Goal: Transaction & Acquisition: Purchase product/service

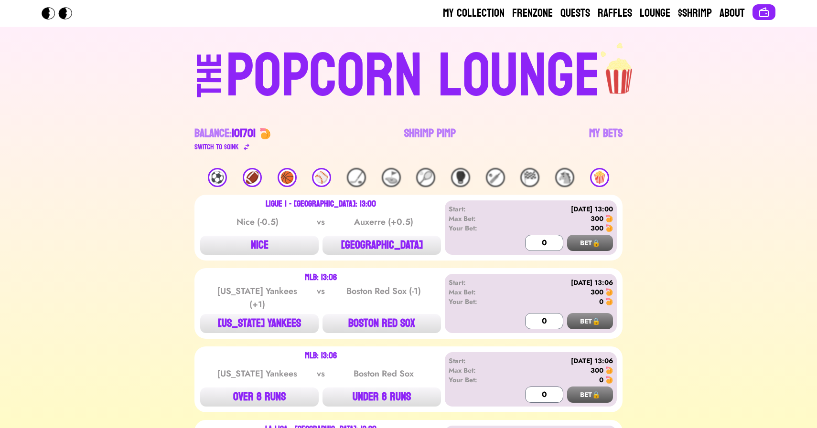
click at [429, 129] on link "Shrimp Pimp" at bounding box center [430, 139] width 52 height 27
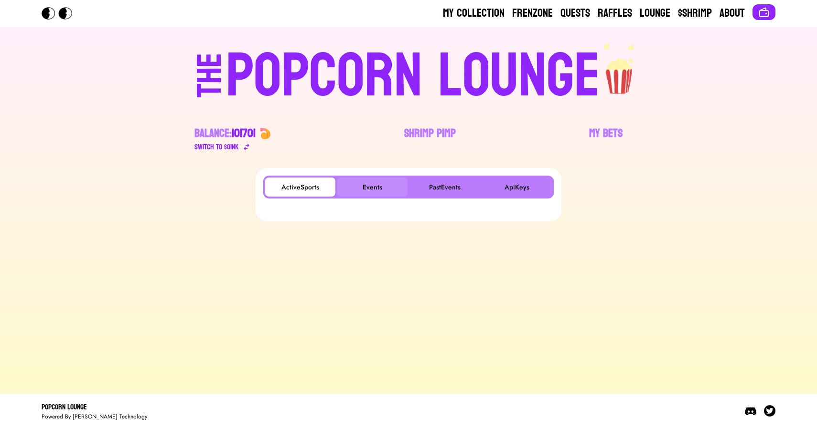
click at [355, 183] on button "Events" at bounding box center [372, 187] width 70 height 19
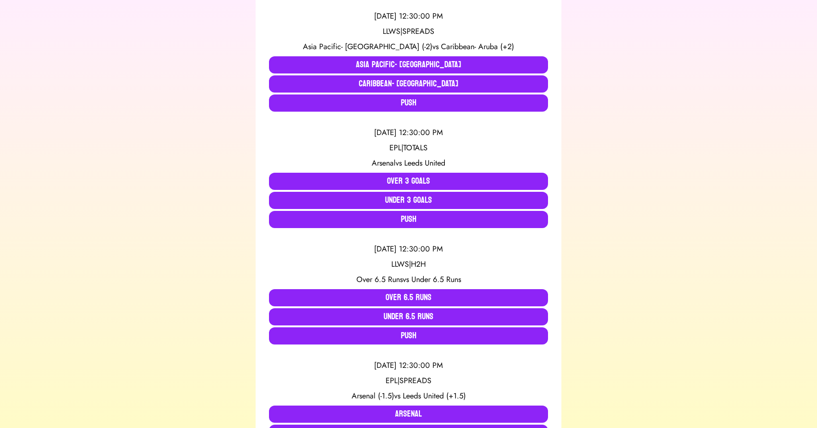
scroll to position [805, 0]
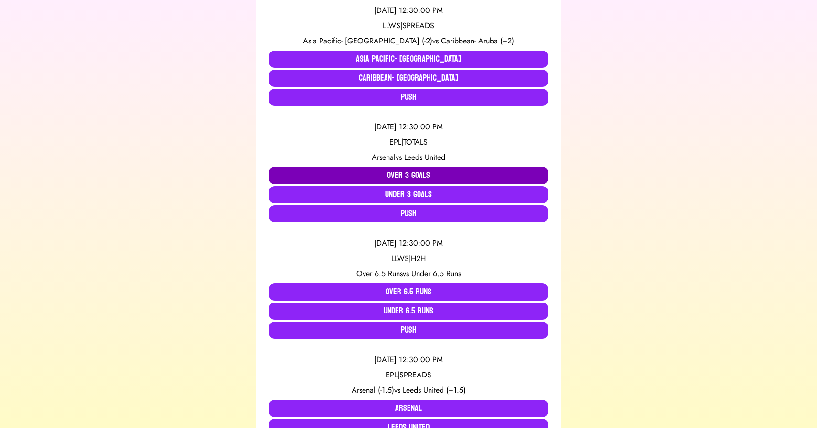
click at [356, 176] on button "Over 3 Goals" at bounding box center [408, 175] width 279 height 17
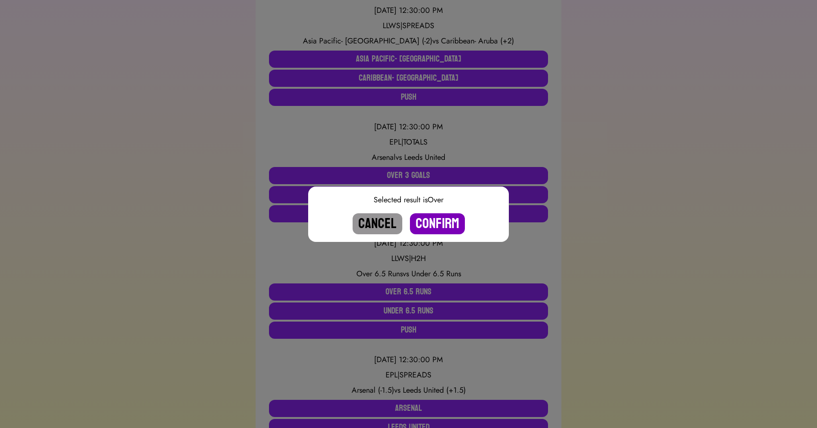
click at [434, 221] on button "Confirm" at bounding box center [437, 224] width 55 height 21
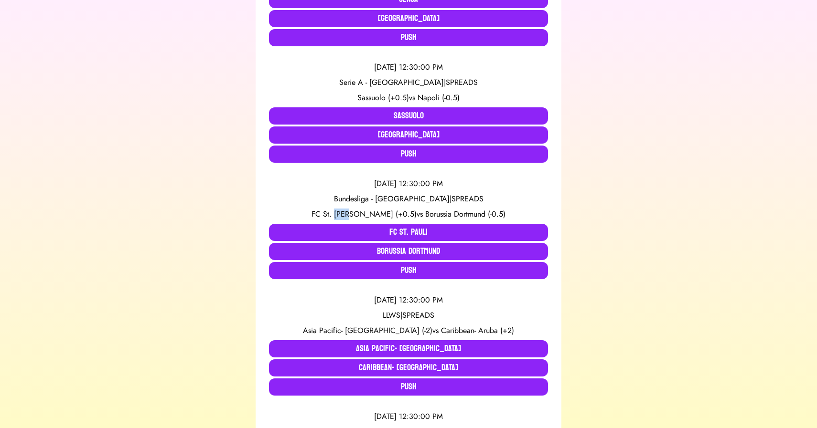
scroll to position [0, 0]
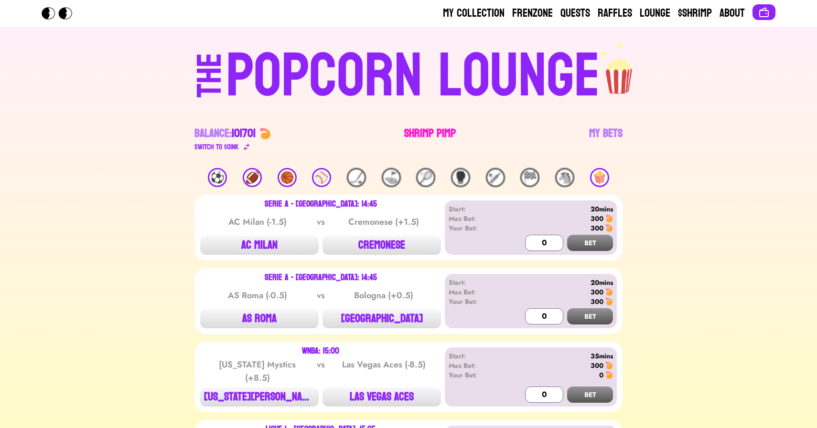
click at [421, 130] on link "Shrimp Pimp" at bounding box center [430, 139] width 52 height 27
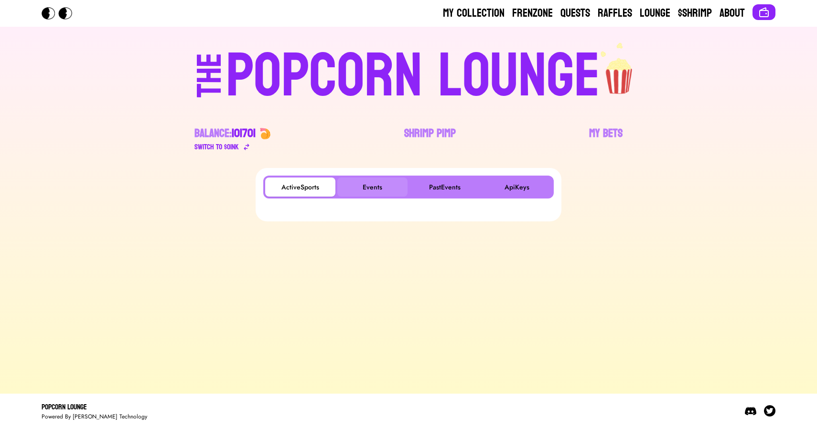
click at [366, 185] on button "Events" at bounding box center [372, 187] width 70 height 19
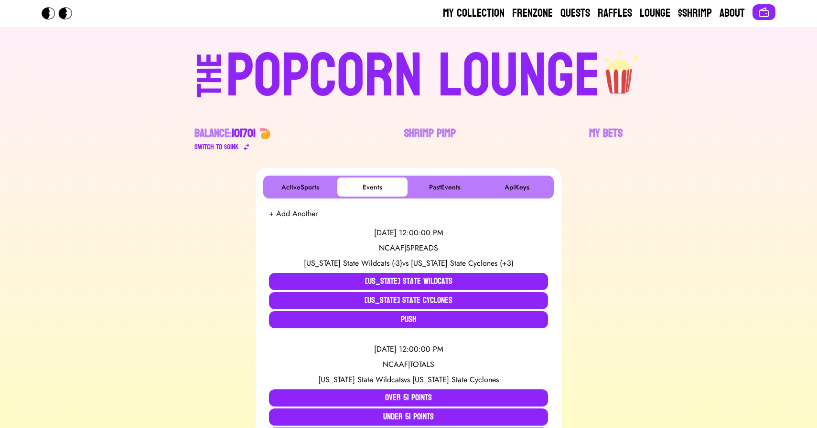
scroll to position [399, 0]
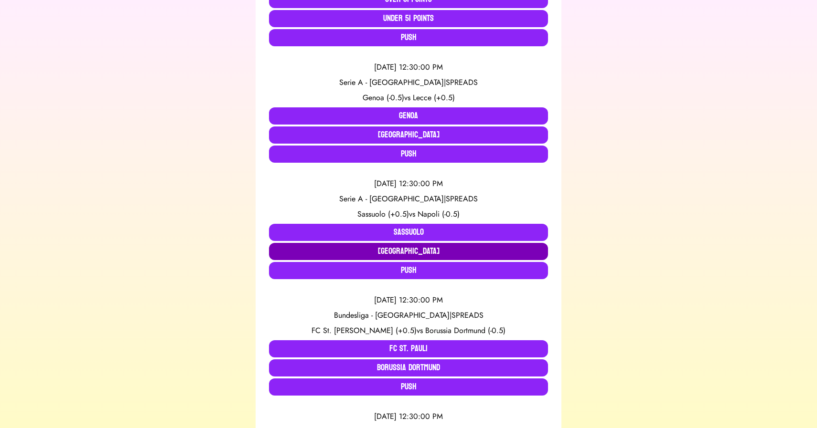
click at [338, 256] on button "[GEOGRAPHIC_DATA]" at bounding box center [408, 251] width 279 height 17
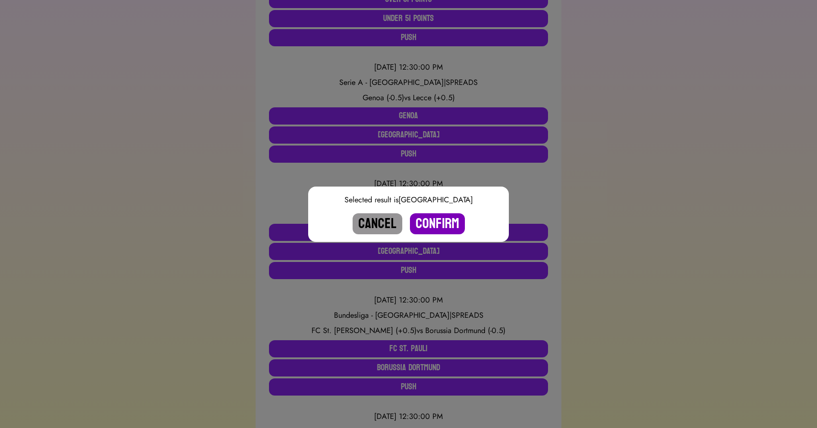
click at [442, 222] on button "Confirm" at bounding box center [437, 224] width 55 height 21
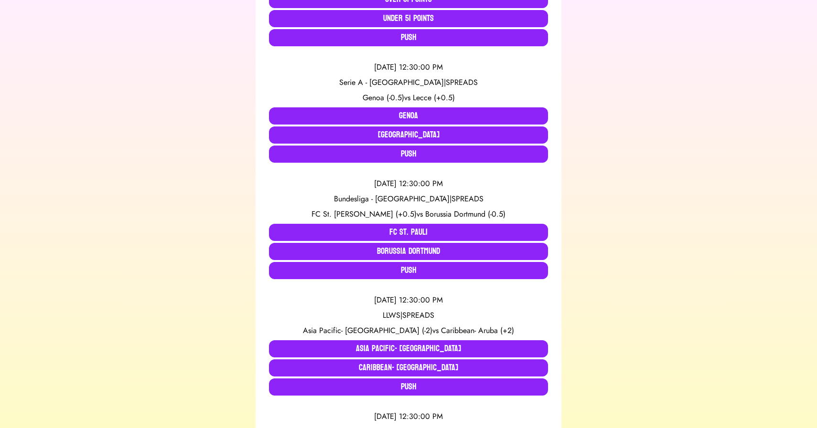
scroll to position [748, 0]
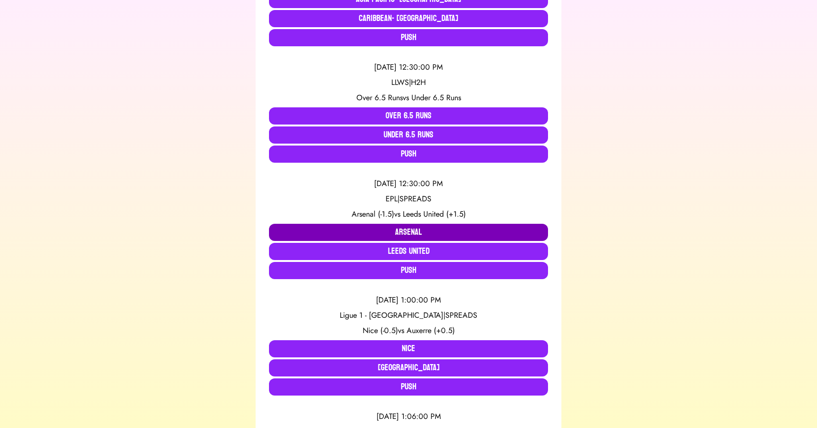
click at [308, 225] on button "Arsenal" at bounding box center [408, 232] width 279 height 17
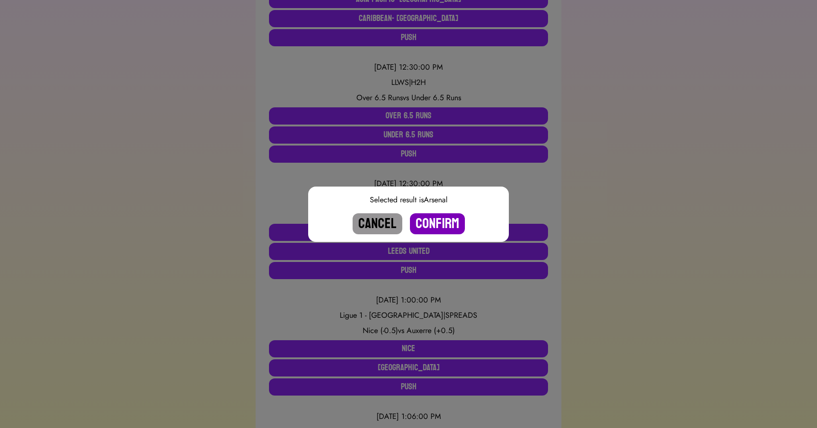
click at [413, 220] on button "Confirm" at bounding box center [437, 224] width 55 height 21
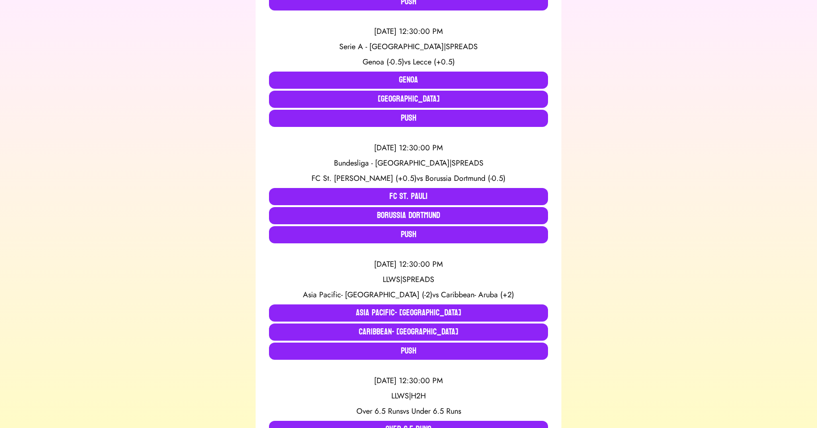
scroll to position [445, 0]
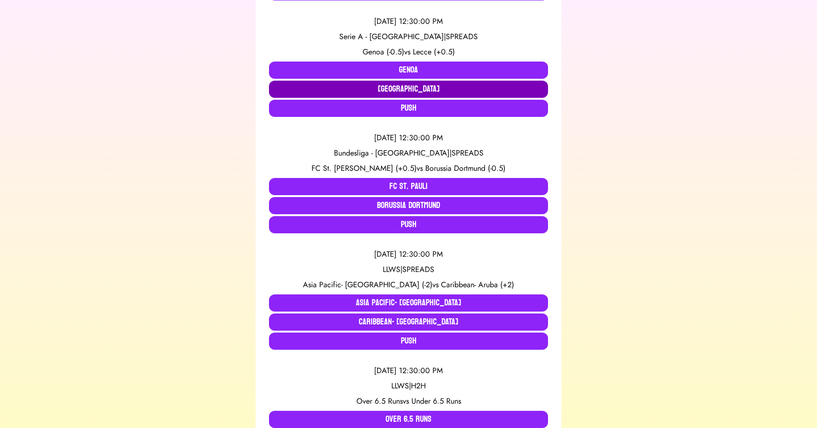
click at [380, 89] on button "[GEOGRAPHIC_DATA]" at bounding box center [408, 89] width 279 height 17
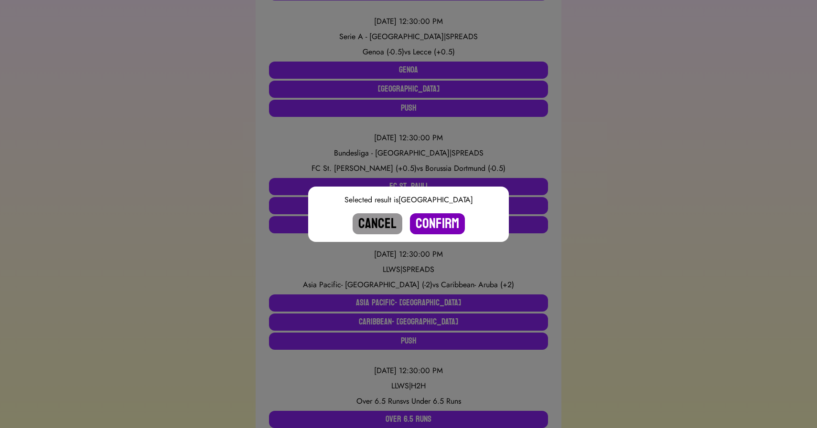
click at [440, 220] on button "Confirm" at bounding box center [437, 224] width 55 height 21
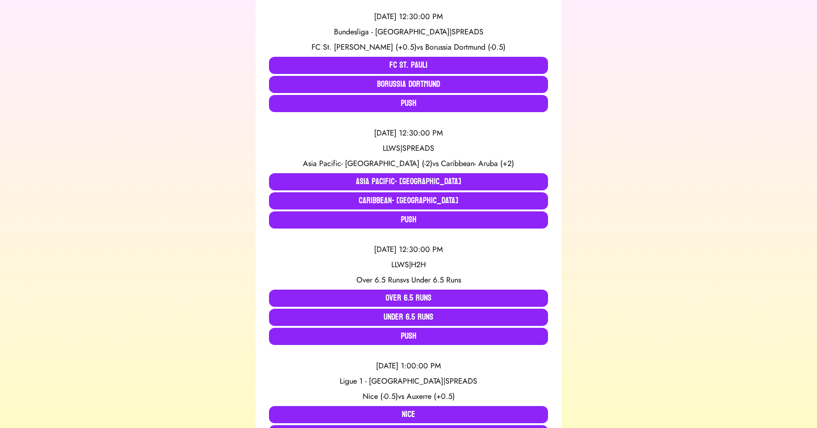
scroll to position [449, 0]
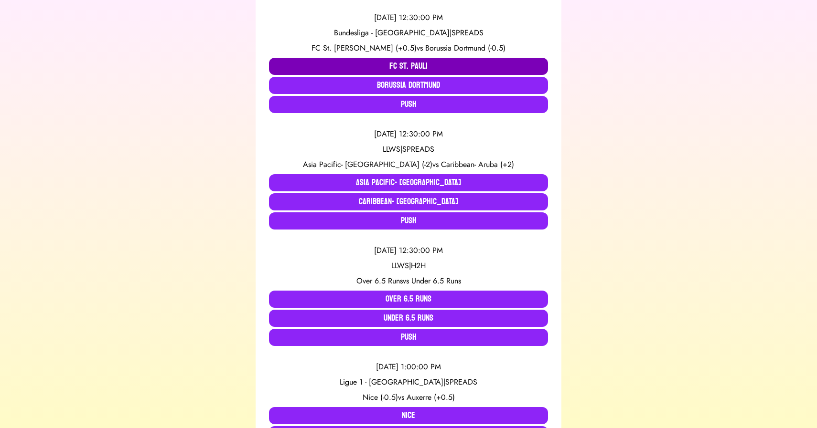
click at [314, 66] on button "FC St. Pauli" at bounding box center [408, 66] width 279 height 17
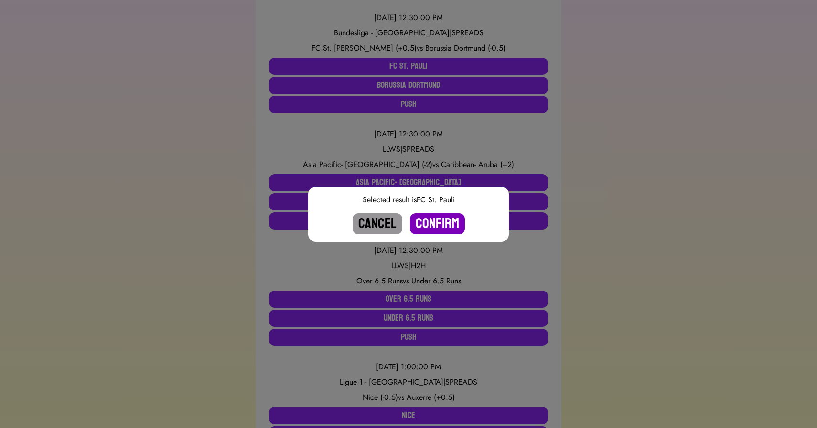
click at [442, 230] on button "Confirm" at bounding box center [437, 224] width 55 height 21
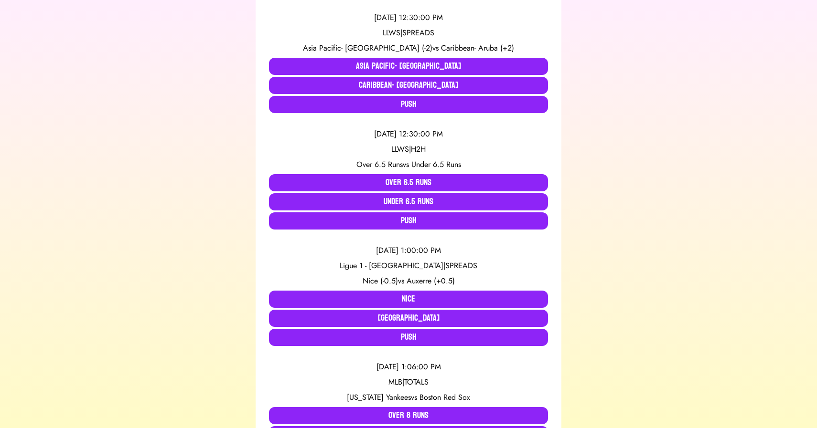
scroll to position [0, 0]
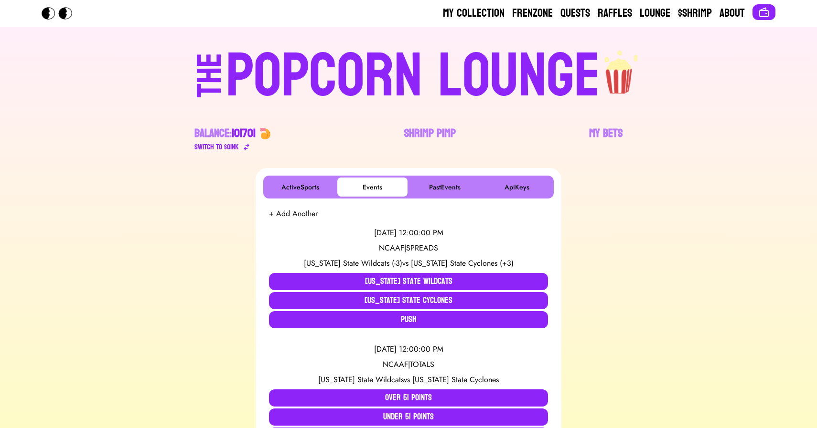
click at [449, 53] on div "POPCORN LOUNGE" at bounding box center [413, 76] width 374 height 61
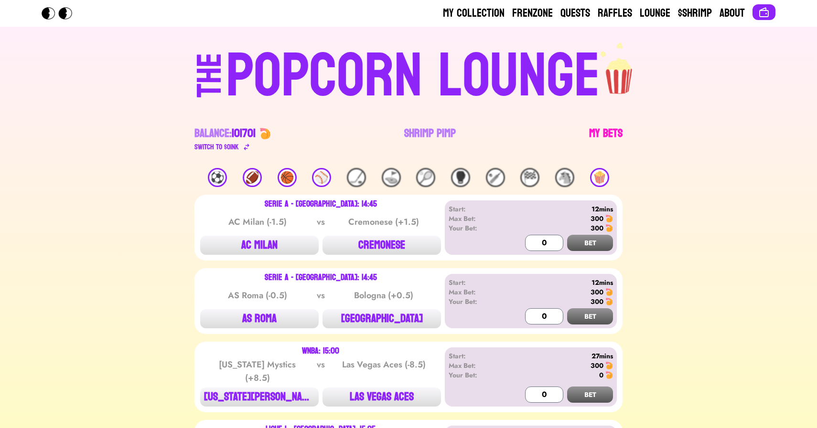
click at [603, 132] on link "My Bets" at bounding box center [605, 139] width 33 height 27
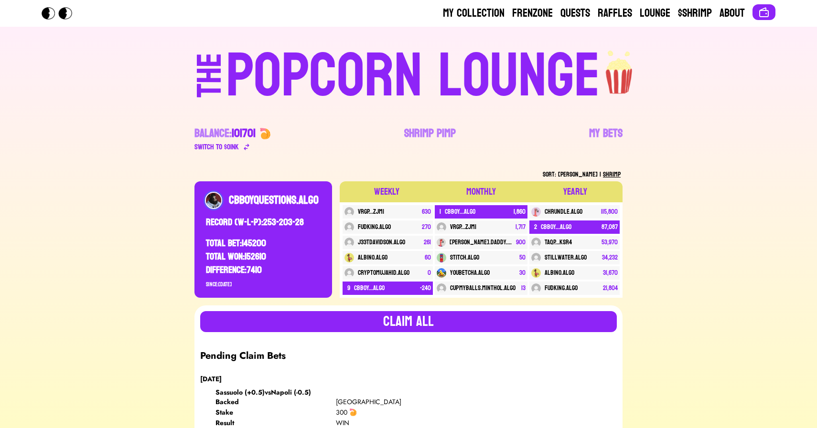
click at [311, 17] on div "My Collection Frenzone Quests Raffles Lounge $Shrimp About" at bounding box center [409, 13] width 734 height 15
click at [282, 53] on div "POPCORN LOUNGE" at bounding box center [413, 76] width 374 height 61
